Goal: Task Accomplishment & Management: Manage account settings

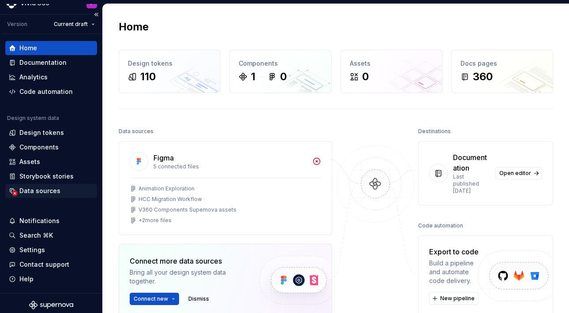
scroll to position [16, 0]
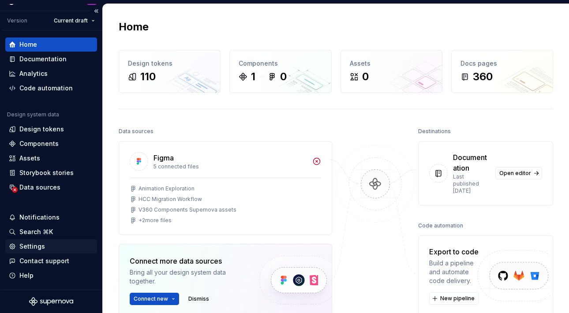
click at [48, 243] on div "Settings" at bounding box center [51, 246] width 85 height 9
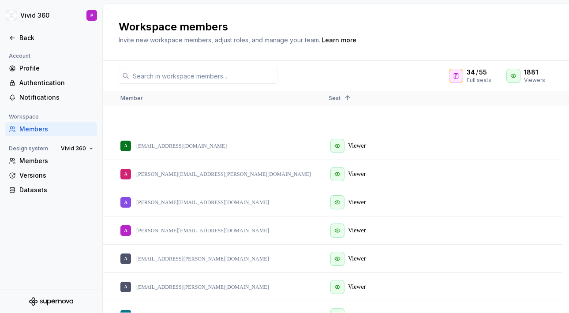
scroll to position [1405, 0]
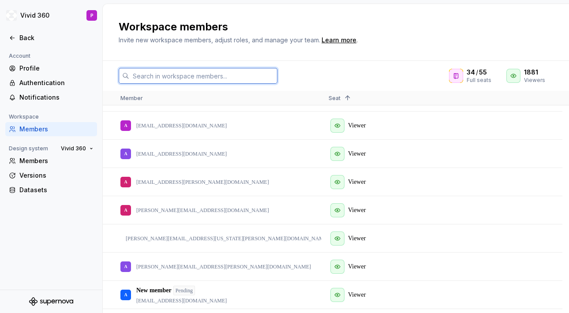
click at [213, 74] on input "text" at bounding box center [203, 76] width 148 height 16
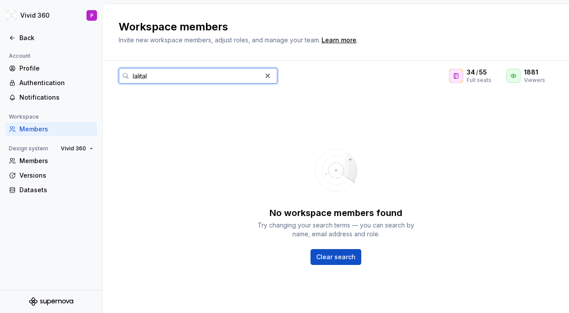
scroll to position [0, 0]
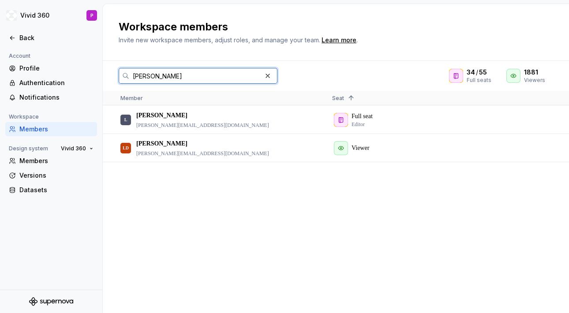
type input "lalita"
click at [516, 211] on div "L Lalita lalita.deshmukh@merck.com Full seat Editor LD Lalita deshmukh lalita.d…" at bounding box center [336, 209] width 466 height 207
click at [304, 119] on div "L Lalita lalita.deshmukh@merck.com" at bounding box center [219, 119] width 198 height 27
click at [341, 41] on div "Learn more" at bounding box center [338, 40] width 35 height 9
click at [276, 116] on div "L Lalita lalita.deshmukh@merck.com" at bounding box center [219, 119] width 198 height 27
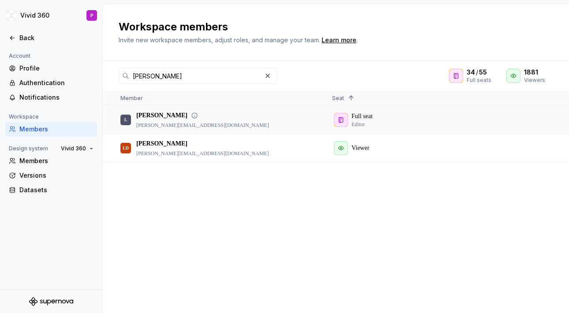
click at [276, 115] on div "L Lalita lalita.deshmukh@merck.com" at bounding box center [219, 119] width 198 height 27
click at [42, 162] on div "Members" at bounding box center [56, 161] width 74 height 9
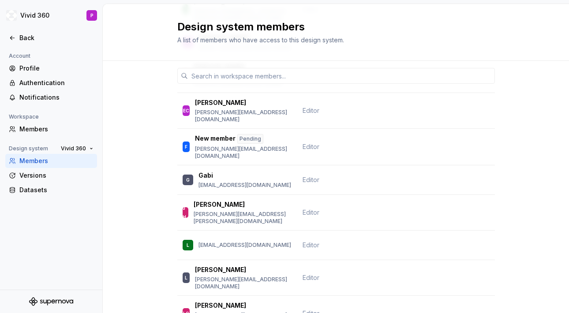
scroll to position [394, 0]
click at [276, 265] on div "L Lalita lalita.deshmukh@merck.com" at bounding box center [237, 277] width 109 height 25
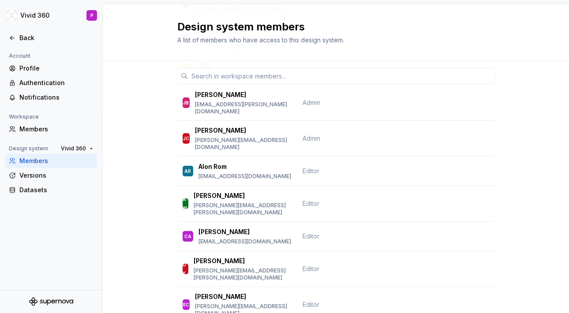
scroll to position [0, 0]
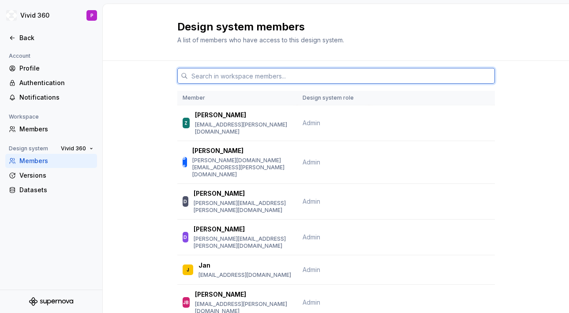
click at [227, 75] on input "text" at bounding box center [341, 76] width 307 height 16
click at [248, 71] on input "dus" at bounding box center [341, 76] width 307 height 16
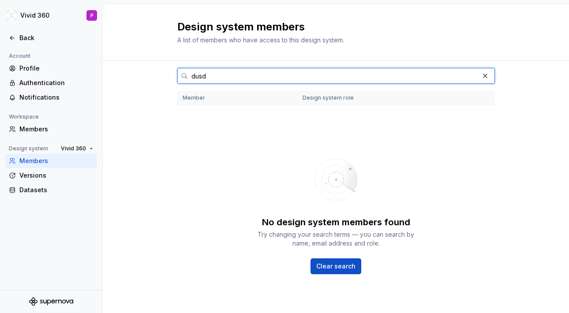
type input "dus"
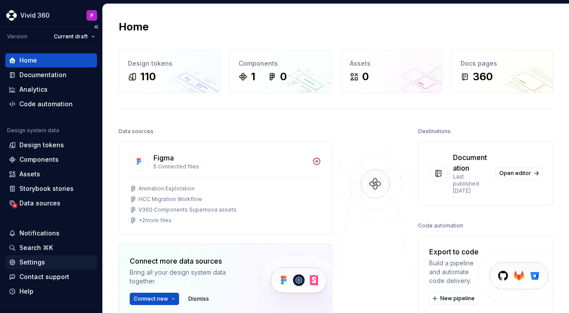
click at [36, 257] on div "Settings" at bounding box center [51, 262] width 92 height 14
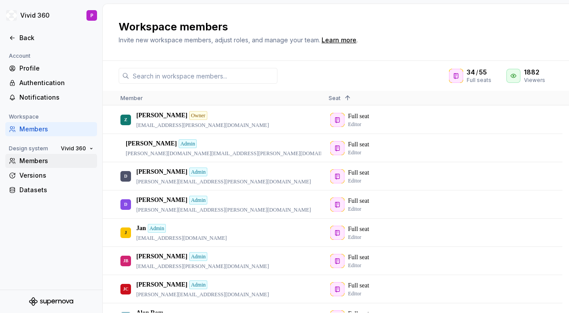
click at [46, 159] on div "Members" at bounding box center [56, 161] width 74 height 9
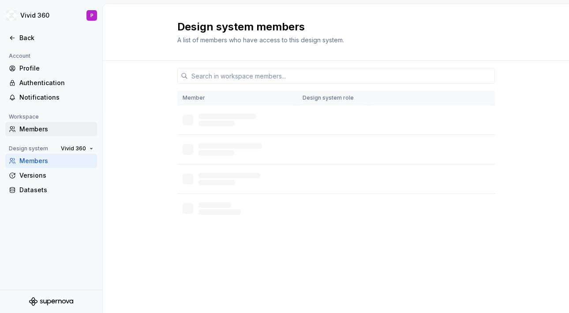
click at [35, 130] on div "Members" at bounding box center [56, 129] width 74 height 9
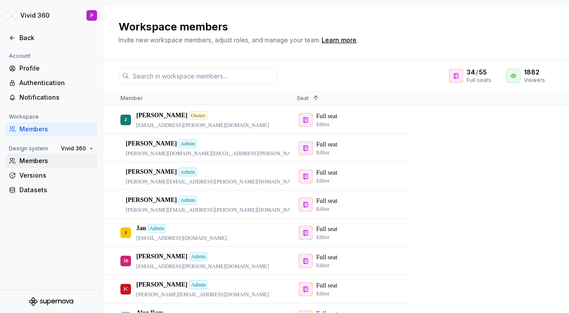
click at [37, 161] on div "Members" at bounding box center [56, 161] width 74 height 9
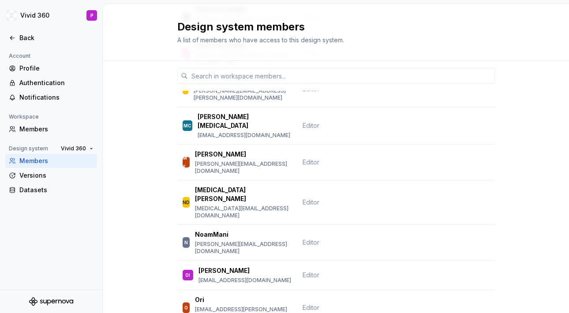
scroll to position [730, 0]
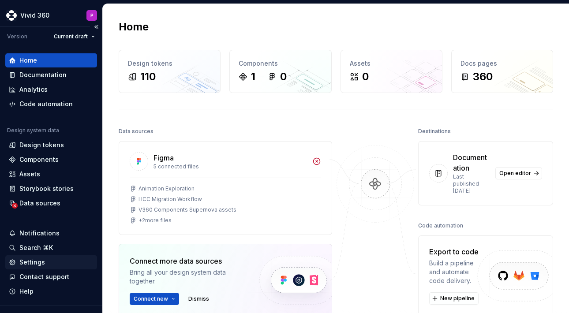
click at [35, 261] on div "Settings" at bounding box center [32, 262] width 26 height 9
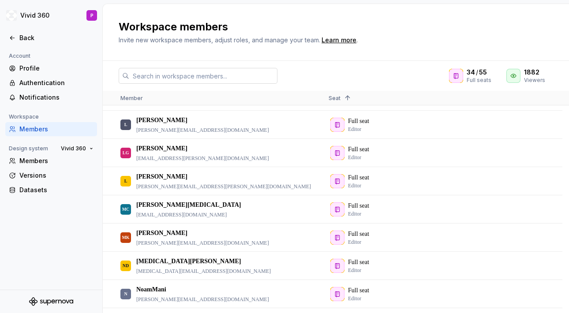
scroll to position [271, 0]
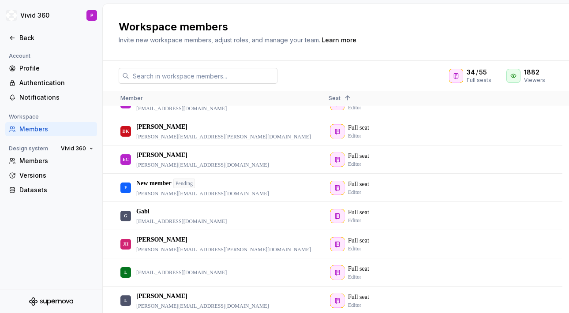
click at [157, 74] on input "text" at bounding box center [203, 76] width 148 height 16
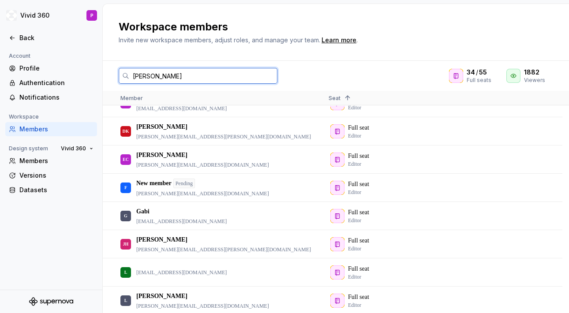
click at [157, 75] on input "paula" at bounding box center [203, 76] width 148 height 16
click at [218, 77] on input "paula" at bounding box center [203, 76] width 148 height 16
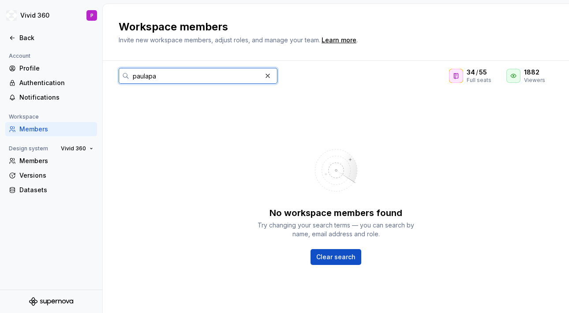
scroll to position [0, 0]
type input "paula"
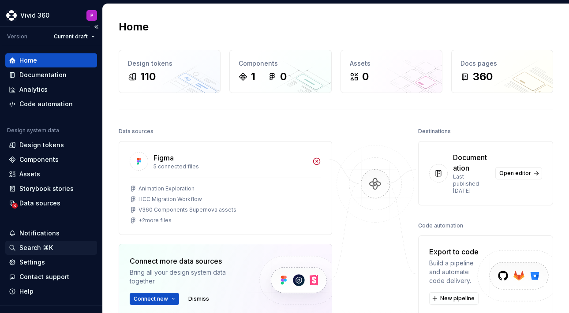
click at [31, 247] on div "Search ⌘K" at bounding box center [36, 247] width 34 height 9
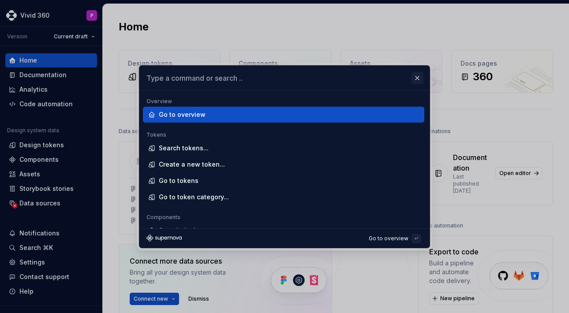
click at [419, 78] on button "button" at bounding box center [417, 78] width 12 height 12
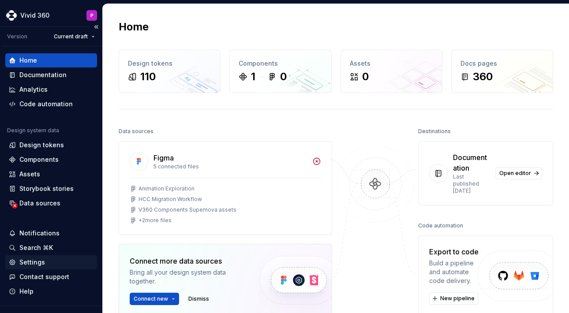
click at [49, 257] on div "Settings" at bounding box center [51, 262] width 92 height 14
